Goal: Task Accomplishment & Management: Use online tool/utility

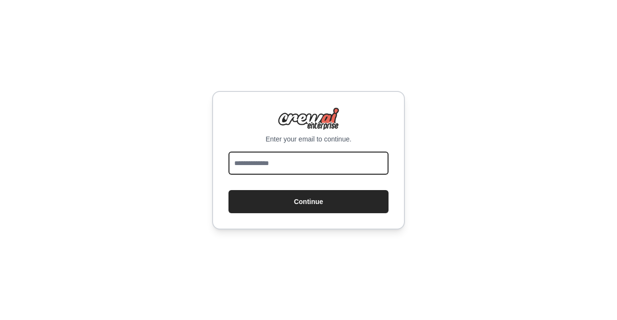
click at [272, 159] on input "email" at bounding box center [308, 163] width 160 height 23
type input "**********"
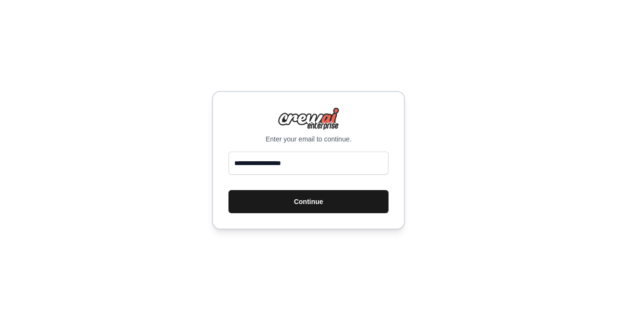
click at [277, 202] on button "Continue" at bounding box center [308, 201] width 160 height 23
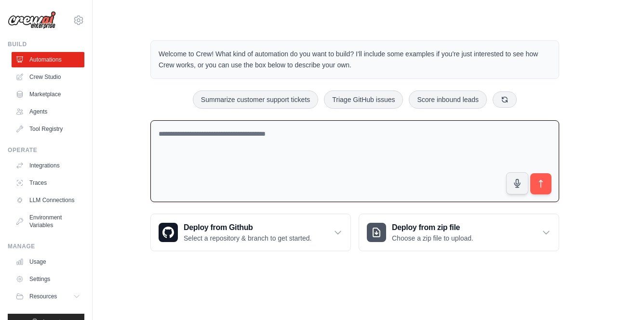
click at [189, 146] on textarea at bounding box center [354, 161] width 409 height 82
click at [44, 81] on link "Crew Studio" at bounding box center [49, 76] width 73 height 15
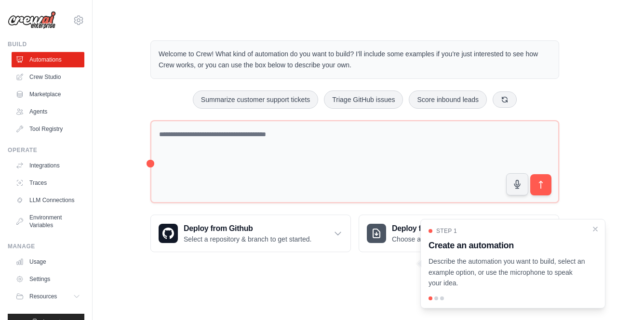
click at [50, 79] on link "Crew Studio" at bounding box center [48, 76] width 73 height 15
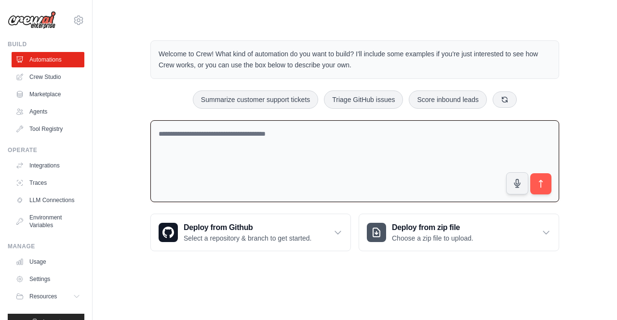
click at [234, 145] on textarea at bounding box center [354, 161] width 409 height 82
click at [235, 137] on textarea at bounding box center [354, 161] width 409 height 82
click at [536, 182] on icon "submit" at bounding box center [541, 184] width 10 height 10
drag, startPoint x: 258, startPoint y: 131, endPoint x: 135, endPoint y: 109, distance: 124.8
click at [135, 109] on div "**********" at bounding box center [354, 146] width 493 height 242
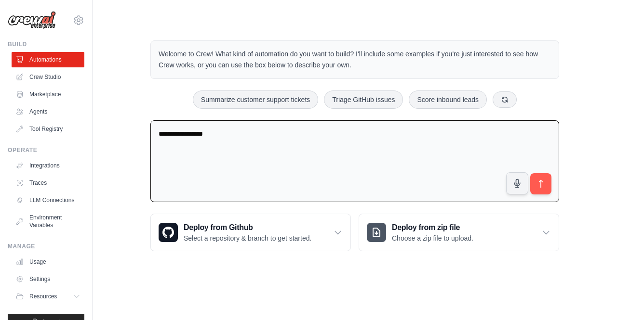
type textarea "**********"
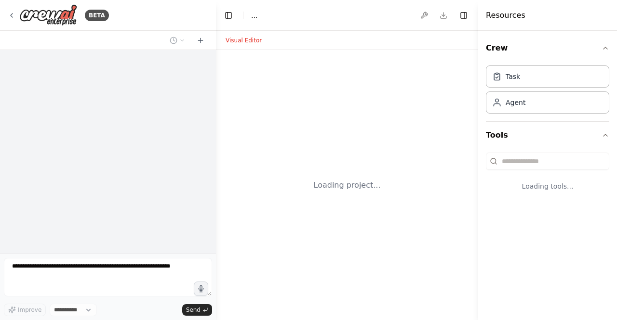
select select "****"
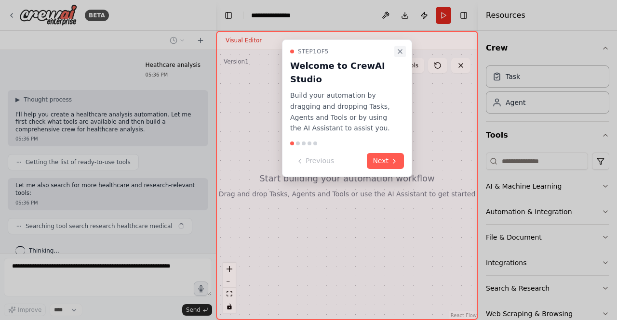
scroll to position [3, 0]
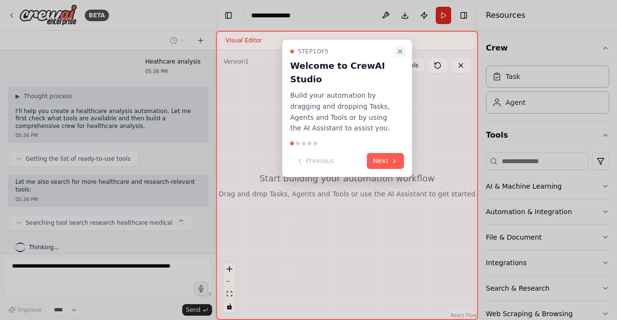
click at [398, 53] on icon "Close walkthrough" at bounding box center [400, 52] width 8 height 8
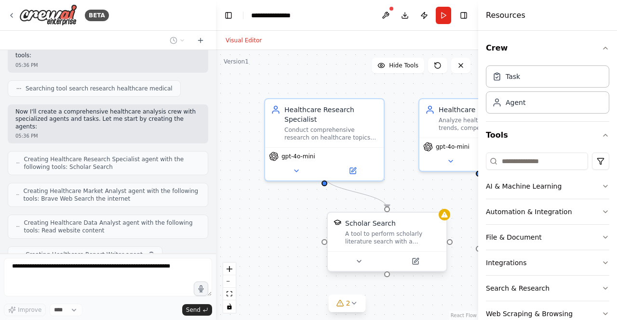
scroll to position [161, 0]
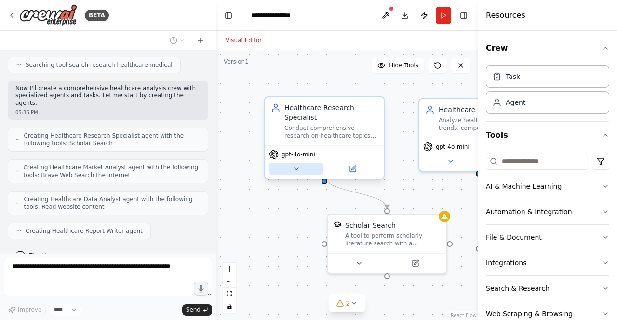
click at [299, 163] on button at bounding box center [296, 169] width 54 height 12
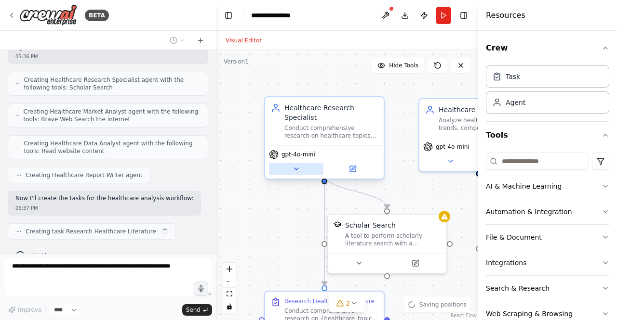
click at [299, 165] on icon at bounding box center [296, 169] width 8 height 8
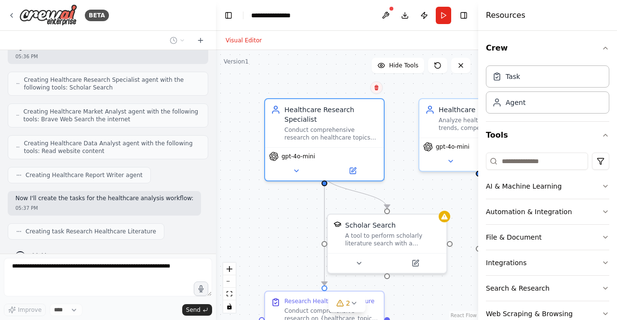
click at [376, 91] on button at bounding box center [376, 87] width 13 height 13
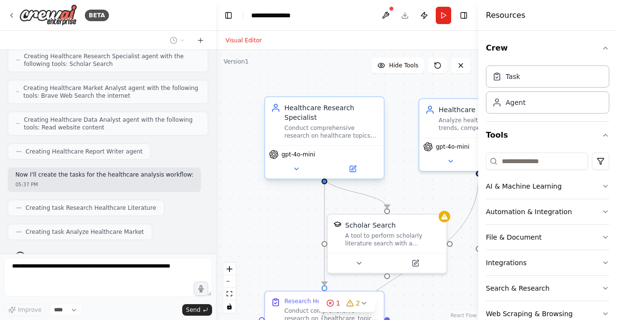
click at [365, 107] on div "Healthcare Research Specialist" at bounding box center [330, 112] width 93 height 19
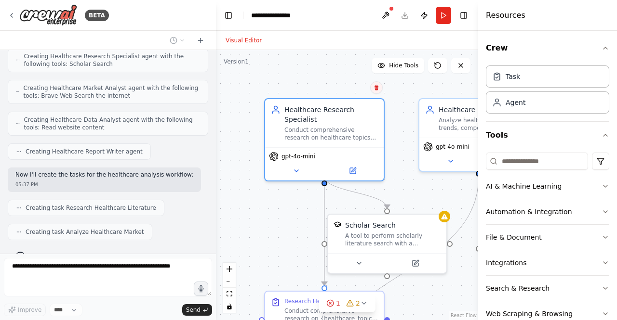
click at [379, 90] on button at bounding box center [376, 87] width 13 height 13
click at [357, 89] on button "Confirm" at bounding box center [349, 88] width 34 height 12
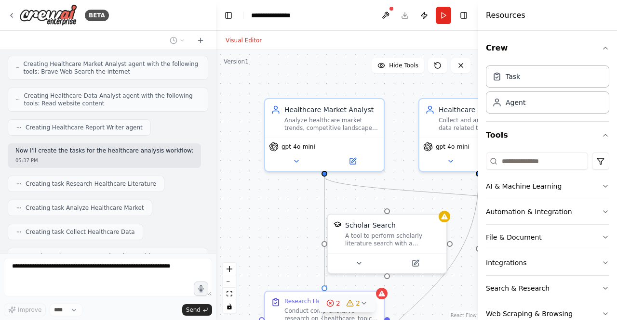
scroll to position [296, 0]
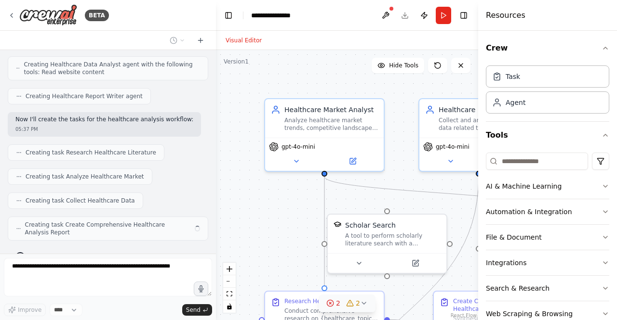
click at [361, 303] on icon at bounding box center [364, 304] width 8 height 8
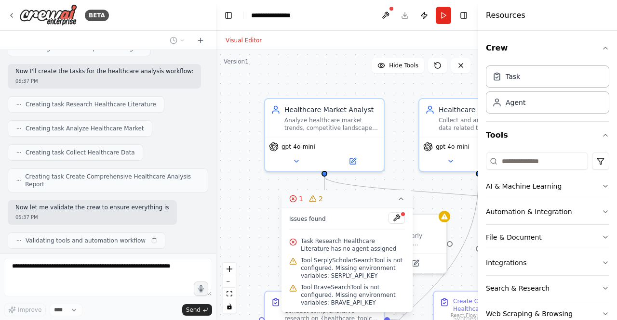
scroll to position [352, 0]
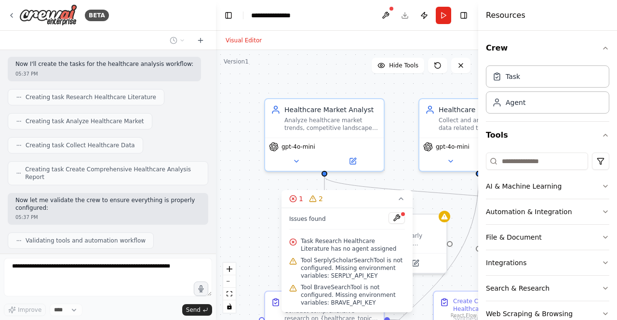
click at [392, 93] on div ".deletable-edge-delete-btn { width: 20px; height: 20px; border: 0px solid #ffff…" at bounding box center [347, 185] width 262 height 270
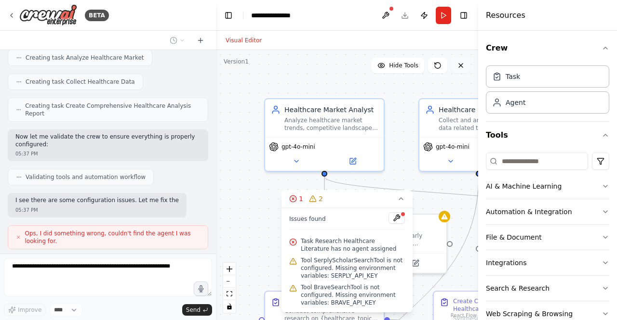
scroll to position [423, 0]
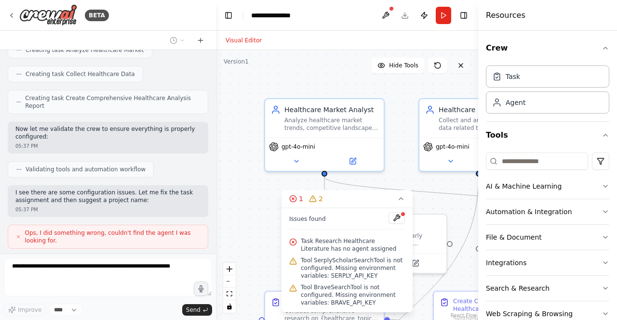
click at [457, 65] on icon at bounding box center [461, 66] width 8 height 8
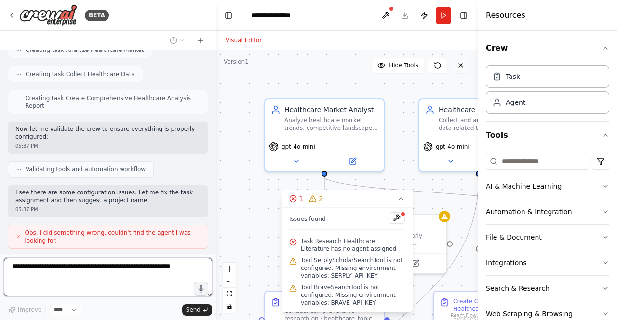
click at [457, 64] on icon at bounding box center [461, 66] width 8 height 8
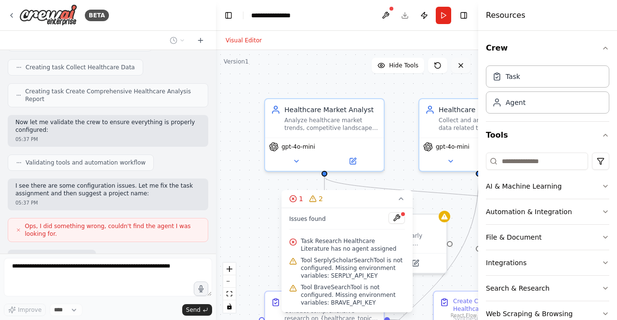
scroll to position [479, 0]
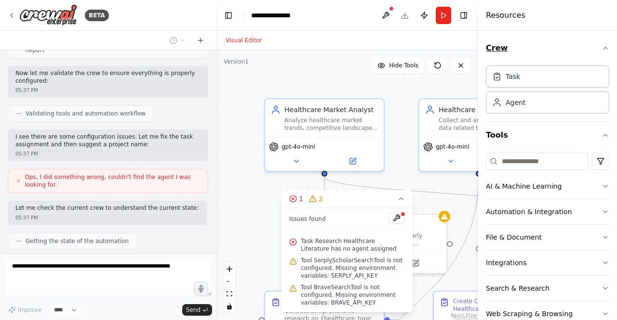
click at [601, 47] on icon "button" at bounding box center [605, 48] width 8 height 8
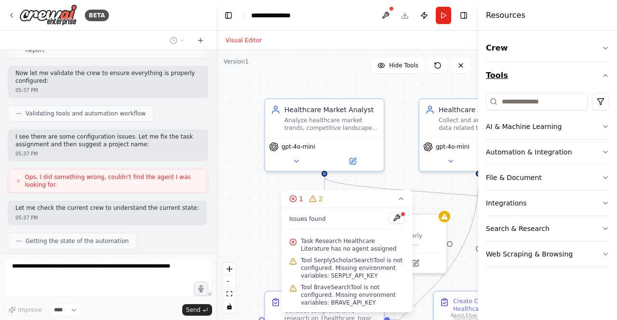
click at [601, 79] on button "Tools" at bounding box center [547, 75] width 123 height 27
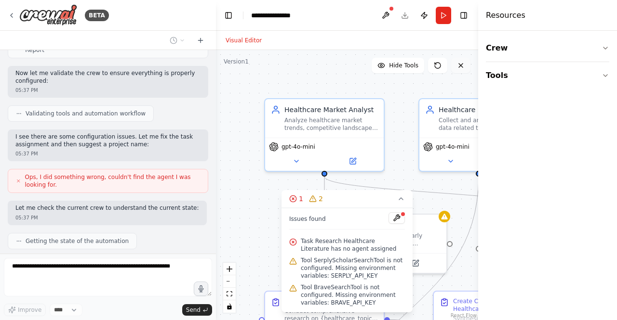
click at [463, 66] on icon at bounding box center [461, 66] width 8 height 8
click at [462, 62] on icon at bounding box center [461, 66] width 8 height 8
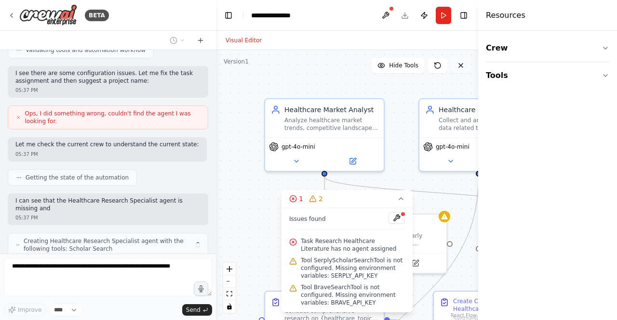
click at [460, 63] on icon at bounding box center [461, 66] width 8 height 8
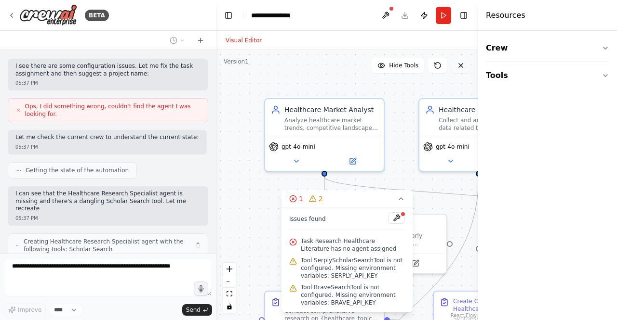
scroll to position [557, 0]
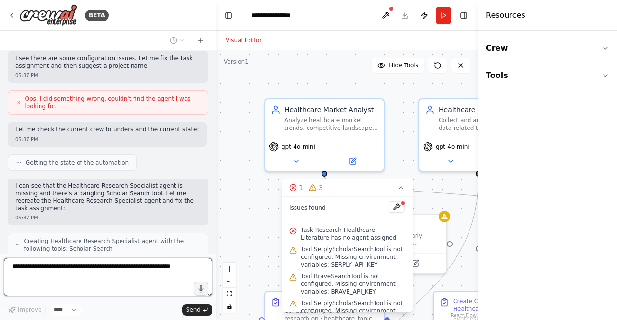
click at [330, 235] on span "Task Research Healthcare Literature has no agent assigned" at bounding box center [353, 233] width 104 height 15
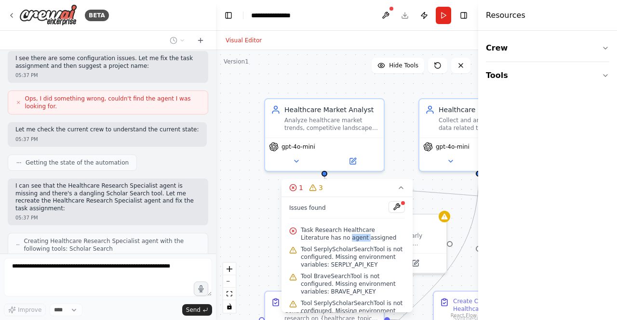
click at [330, 235] on span "Task Research Healthcare Literature has no agent assigned" at bounding box center [353, 233] width 104 height 15
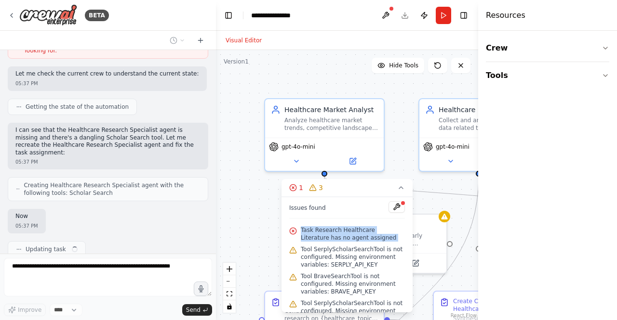
click at [330, 235] on span "Task Research Healthcare Literature has no agent assigned" at bounding box center [353, 233] width 104 height 15
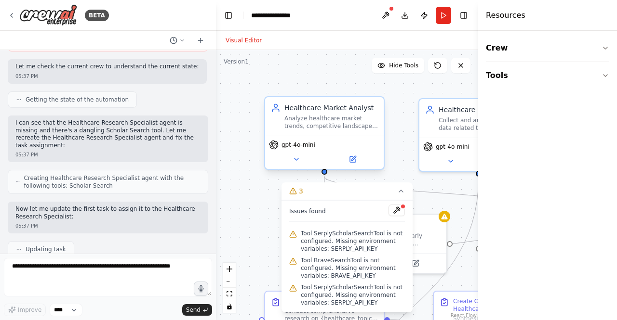
scroll to position [676, 0]
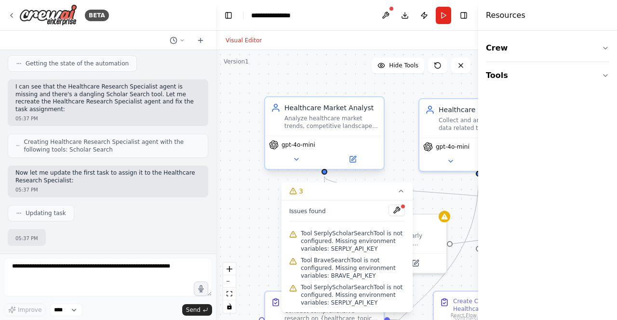
click at [318, 106] on div "Healthcare Market Analyst" at bounding box center [330, 108] width 93 height 10
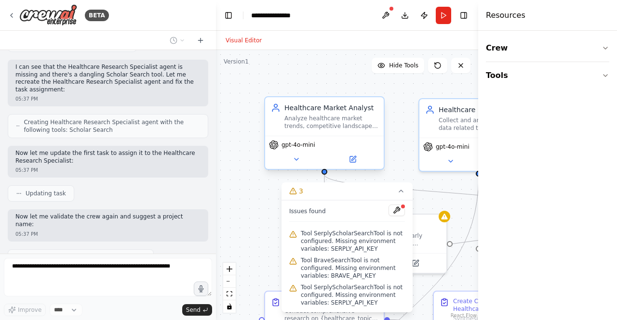
click at [379, 108] on div "Healthcare Market Analyst Analyze healthcare market trends, competitive landsca…" at bounding box center [324, 116] width 119 height 39
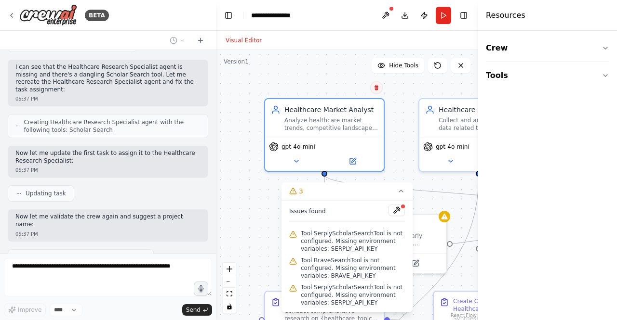
click at [376, 89] on icon at bounding box center [376, 88] width 6 height 6
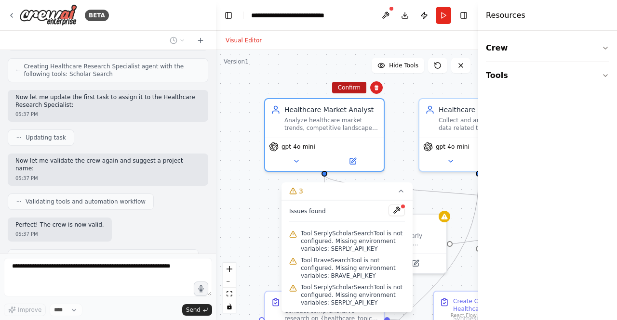
click at [356, 92] on button "Confirm" at bounding box center [349, 88] width 34 height 12
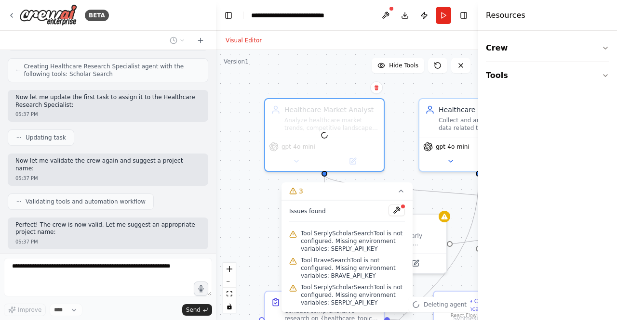
scroll to position [740, 0]
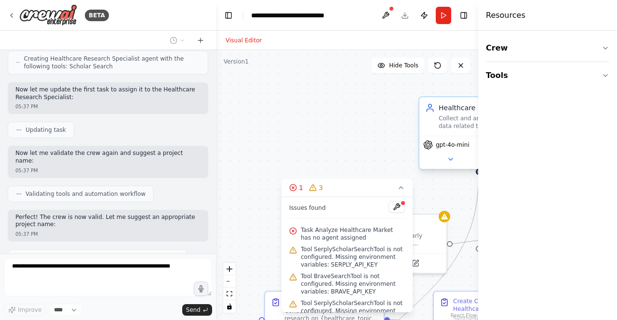
click at [451, 118] on div "Collect and analyze healthcare data related to {healthcare_topic}, examining pa…" at bounding box center [484, 122] width 93 height 15
click at [463, 13] on button "Toggle Right Sidebar" at bounding box center [463, 15] width 13 height 13
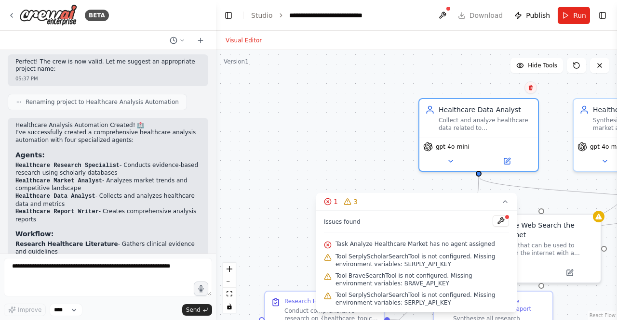
click at [530, 90] on icon at bounding box center [531, 87] width 4 height 5
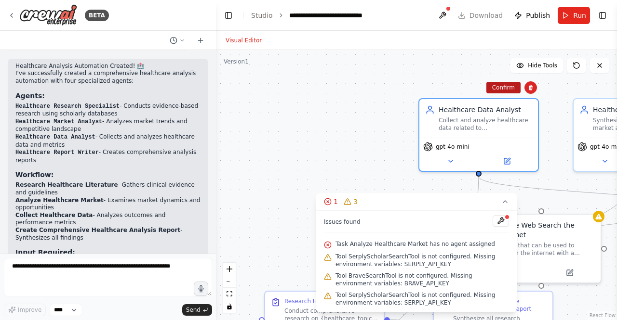
click at [504, 89] on button "Confirm" at bounding box center [503, 88] width 34 height 12
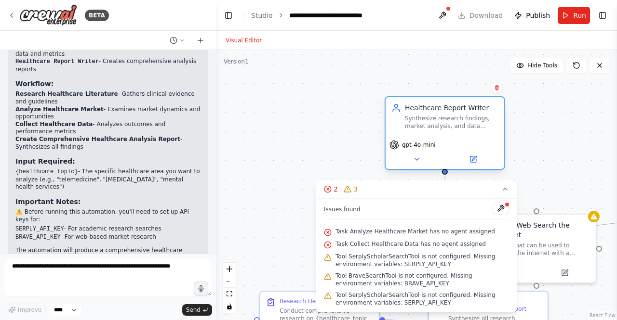
scroll to position [1054, 0]
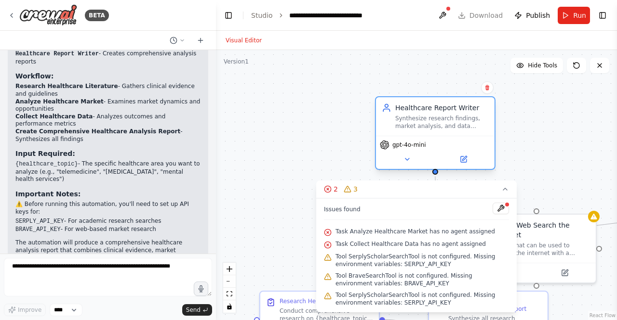
drag, startPoint x: 607, startPoint y: 111, endPoint x: 407, endPoint y: 110, distance: 200.0
click at [407, 110] on div "Healthcare Report Writer" at bounding box center [441, 108] width 93 height 10
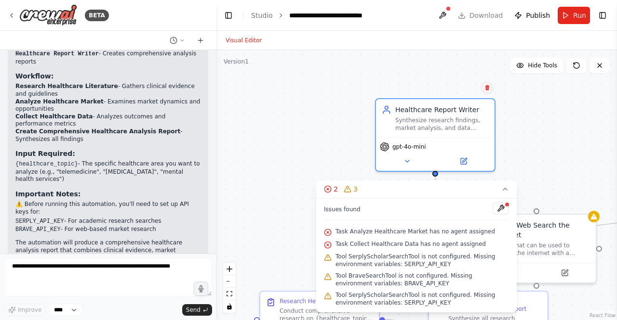
click at [484, 88] on icon at bounding box center [487, 88] width 6 height 6
click at [469, 92] on button "Confirm" at bounding box center [460, 88] width 34 height 12
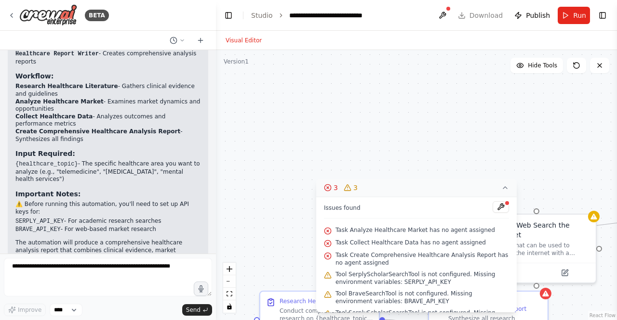
click at [503, 185] on icon at bounding box center [505, 188] width 8 height 8
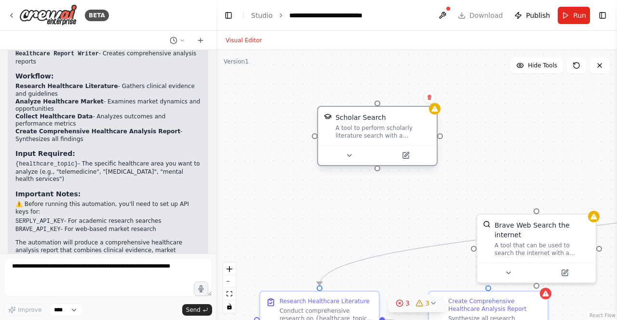
drag, startPoint x: 380, startPoint y: 246, endPoint x: 369, endPoint y: 132, distance: 115.2
click at [369, 132] on div "Scholar Search A tool to perform scholarly literature search with a search_quer…" at bounding box center [377, 126] width 119 height 39
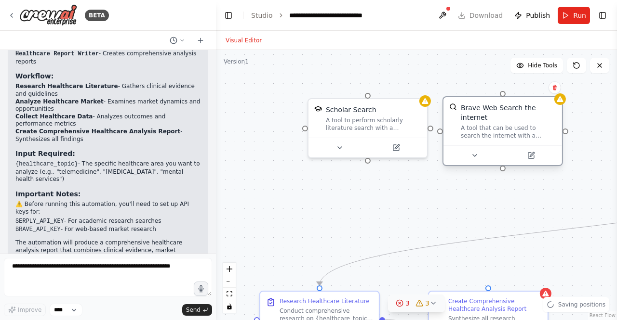
drag, startPoint x: 538, startPoint y: 241, endPoint x: 503, endPoint y: 127, distance: 119.9
click at [503, 127] on div "A tool that can be used to search the internet with a search_query." at bounding box center [508, 131] width 95 height 15
click at [554, 87] on icon at bounding box center [555, 87] width 6 height 6
click at [556, 84] on icon at bounding box center [555, 87] width 6 height 6
click at [532, 87] on button "Confirm" at bounding box center [527, 87] width 34 height 12
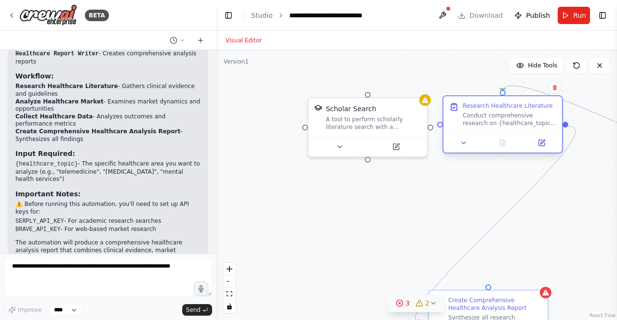
drag, startPoint x: 359, startPoint y: 303, endPoint x: 547, endPoint y: 112, distance: 267.4
click at [547, 112] on div "Research Healthcare Literature Conduct comprehensive research on {healthcare_to…" at bounding box center [509, 114] width 93 height 25
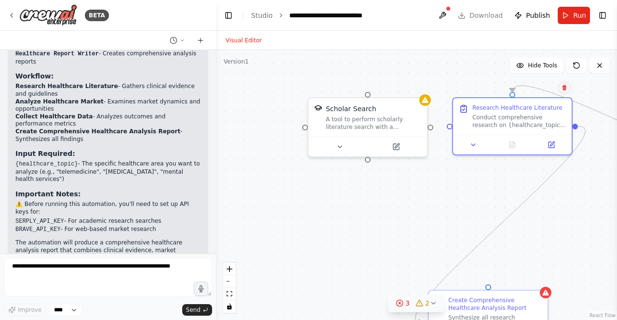
click at [564, 88] on icon at bounding box center [564, 88] width 6 height 6
click at [538, 92] on button "Confirm" at bounding box center [537, 88] width 34 height 12
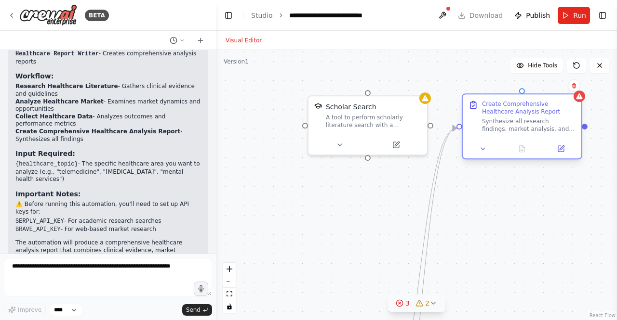
drag, startPoint x: 467, startPoint y: 305, endPoint x: 499, endPoint y: 110, distance: 197.2
click at [499, 110] on div "Create Comprehensive Healthcare Analysis Report" at bounding box center [528, 107] width 93 height 15
click at [575, 88] on icon at bounding box center [574, 85] width 4 height 5
click at [545, 89] on button "Confirm" at bounding box center [547, 86] width 34 height 12
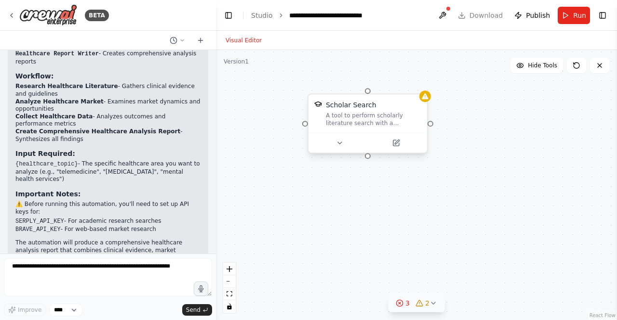
click at [410, 125] on div "A tool to perform scholarly literature search with a search_query." at bounding box center [373, 119] width 95 height 15
click at [421, 86] on icon at bounding box center [420, 84] width 4 height 5
click at [403, 90] on button "Confirm" at bounding box center [392, 85] width 34 height 12
click at [434, 304] on icon at bounding box center [433, 304] width 8 height 8
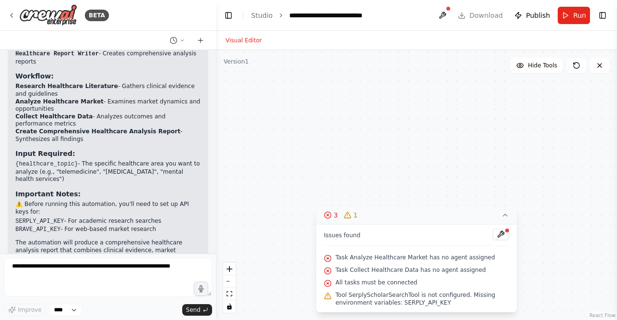
drag, startPoint x: 507, startPoint y: 217, endPoint x: 501, endPoint y: 135, distance: 81.7
click at [501, 135] on div "Version 1 Hide Tools .deletable-edge-delete-btn { width: 20px; height: 20px; bo…" at bounding box center [416, 185] width 401 height 270
drag, startPoint x: 440, startPoint y: 212, endPoint x: 454, endPoint y: 86, distance: 126.0
click at [454, 86] on div "Version 1 Hide Tools .deletable-edge-delete-btn { width: 20px; height: 20px; bo…" at bounding box center [416, 185] width 401 height 270
click at [506, 219] on icon at bounding box center [505, 216] width 8 height 8
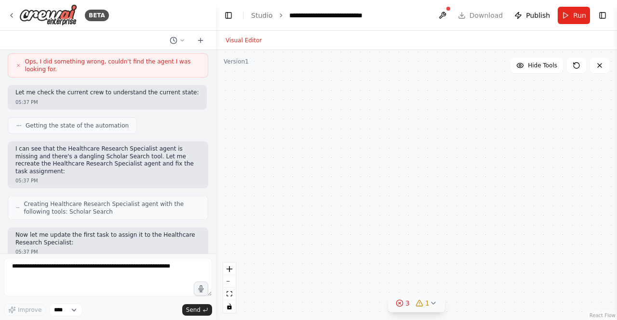
scroll to position [0, 0]
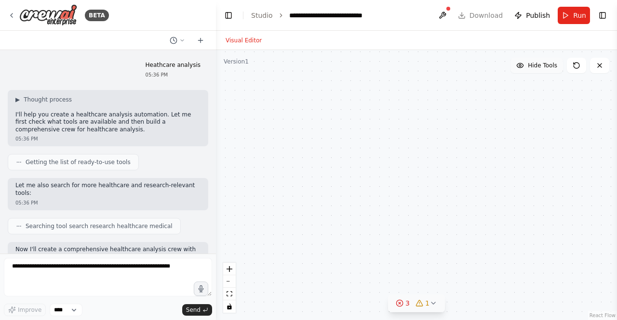
click at [554, 69] on span "Hide Tools" at bounding box center [542, 66] width 29 height 8
click at [551, 66] on span "Show Tools" at bounding box center [541, 66] width 32 height 8
click at [551, 66] on span "Hide Tools" at bounding box center [542, 66] width 29 height 8
click at [603, 19] on button "Toggle Right Sidebar" at bounding box center [602, 15] width 13 height 13
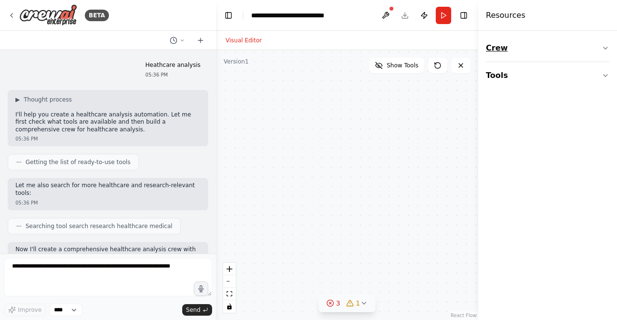
click at [607, 49] on icon "button" at bounding box center [605, 48] width 8 height 8
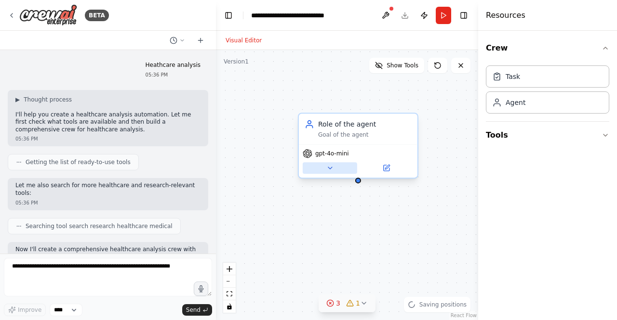
click at [334, 173] on button at bounding box center [330, 168] width 54 height 12
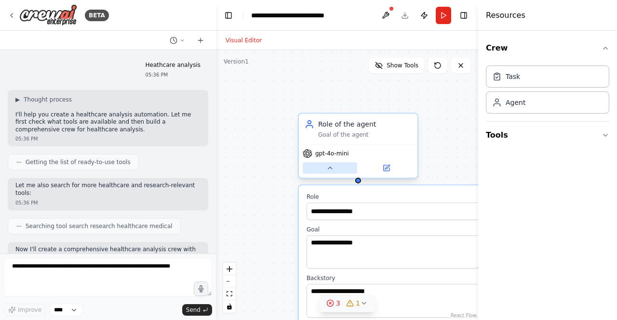
click at [334, 173] on button at bounding box center [330, 168] width 54 height 12
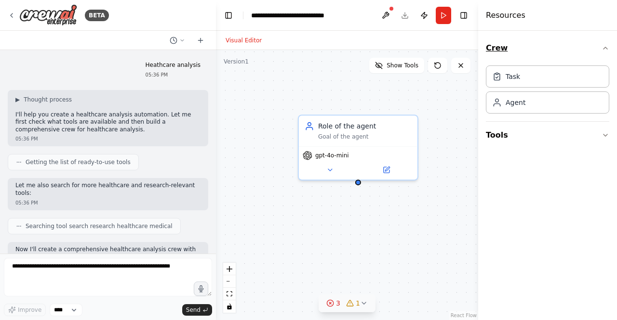
click at [604, 51] on icon "button" at bounding box center [605, 48] width 8 height 8
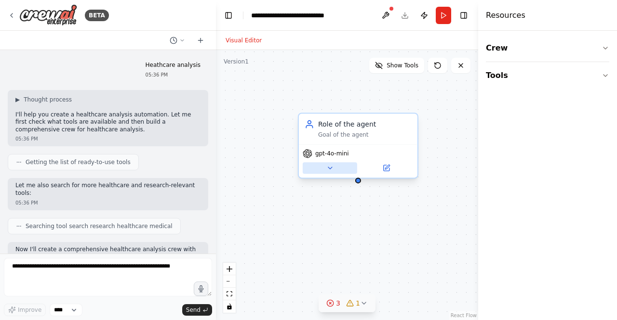
click at [332, 172] on icon at bounding box center [330, 168] width 8 height 8
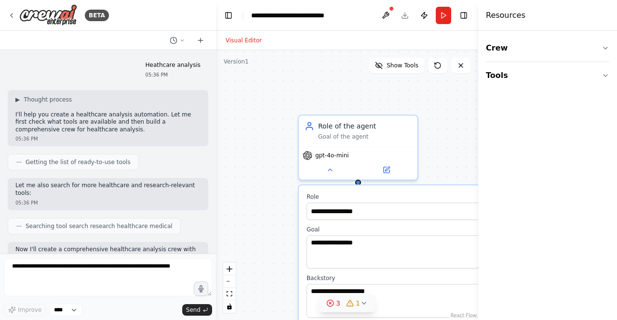
click at [331, 304] on icon at bounding box center [330, 304] width 8 height 8
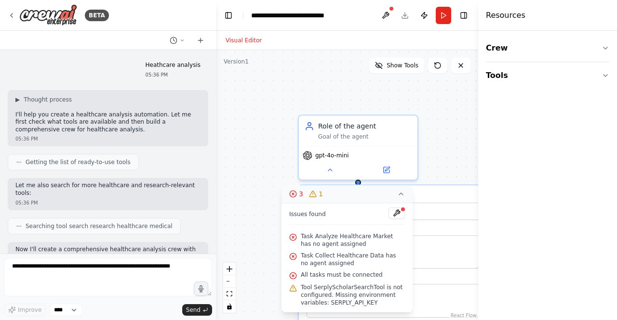
click at [296, 197] on icon at bounding box center [293, 194] width 8 height 8
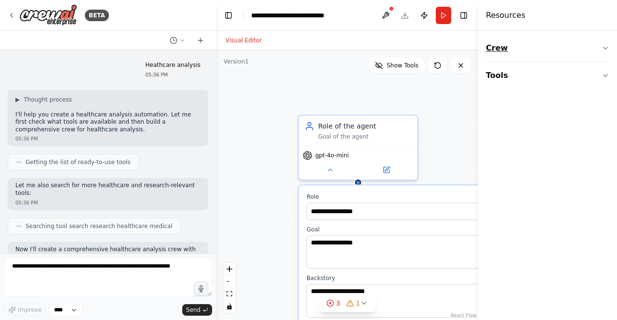
click at [603, 44] on button "Crew" at bounding box center [547, 48] width 123 height 27
click at [456, 67] on button at bounding box center [460, 65] width 19 height 15
click at [395, 132] on div "Goal of the agent" at bounding box center [364, 135] width 93 height 8
click at [411, 107] on button at bounding box center [410, 104] width 13 height 13
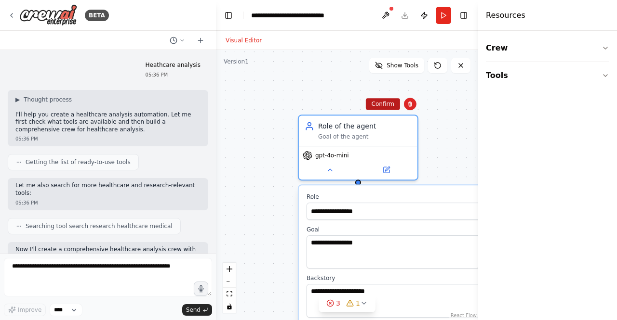
click at [394, 107] on button "Confirm" at bounding box center [383, 104] width 34 height 12
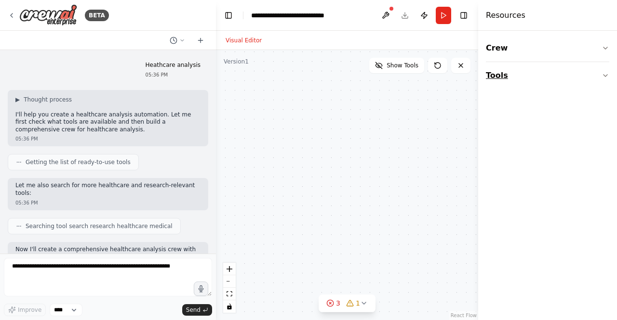
click at [490, 75] on button "Tools" at bounding box center [547, 75] width 123 height 27
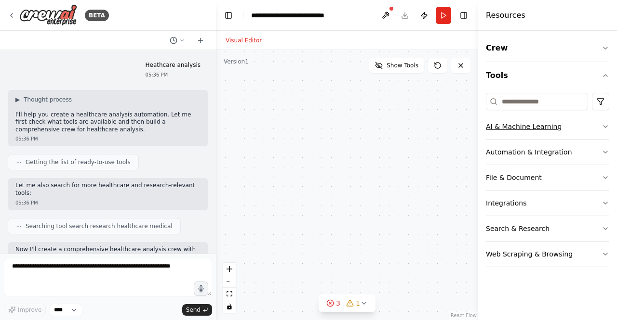
click at [596, 126] on button "AI & Machine Learning" at bounding box center [547, 126] width 123 height 25
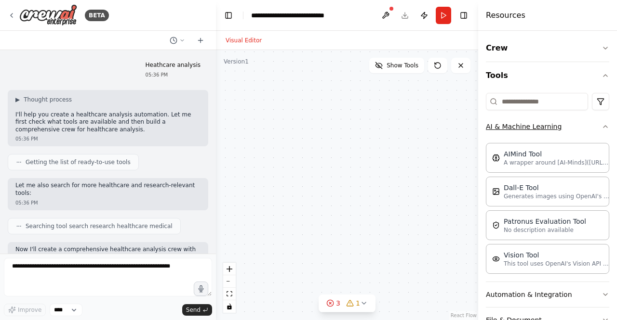
click at [601, 126] on icon "button" at bounding box center [605, 127] width 8 height 8
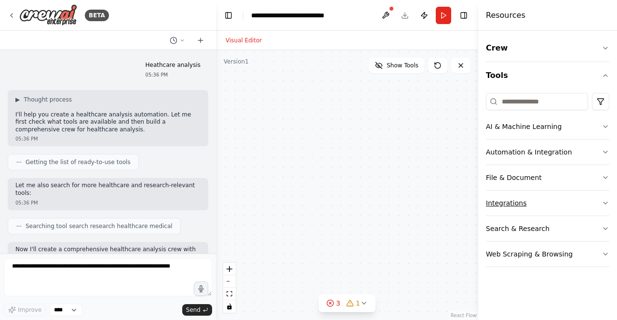
click at [589, 202] on button "Integrations" at bounding box center [547, 203] width 123 height 25
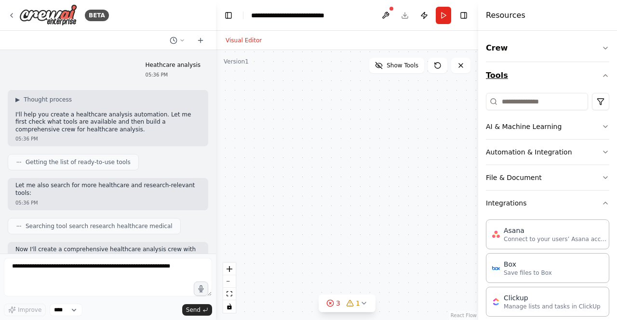
click at [593, 77] on button "Tools" at bounding box center [547, 75] width 123 height 27
